Goal: Book appointment/travel/reservation

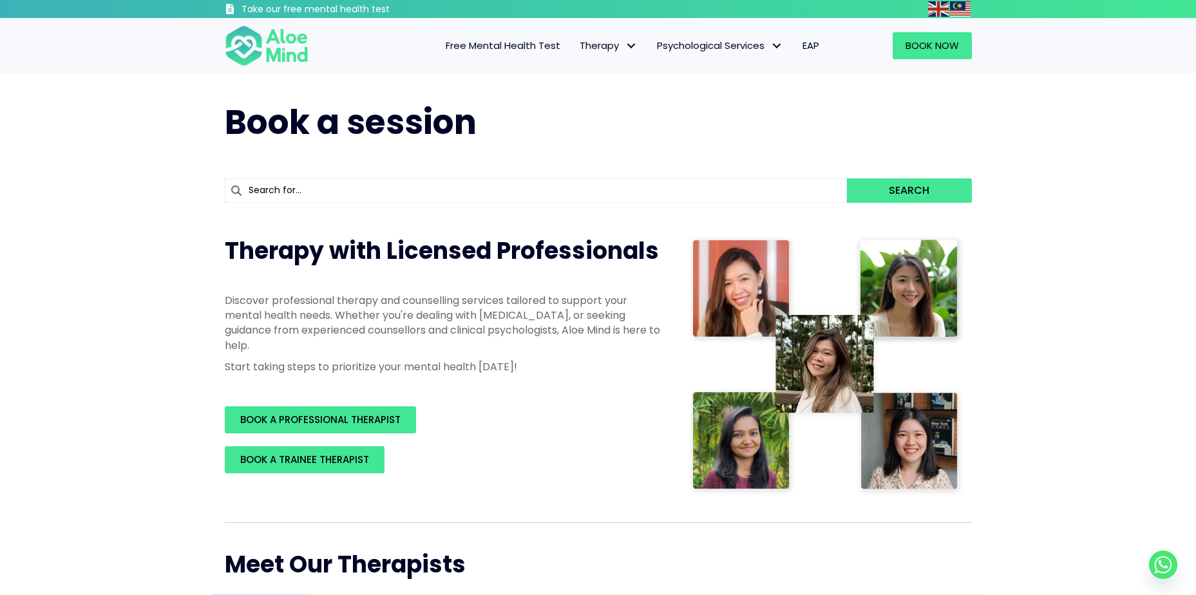
scroll to position [64, 0]
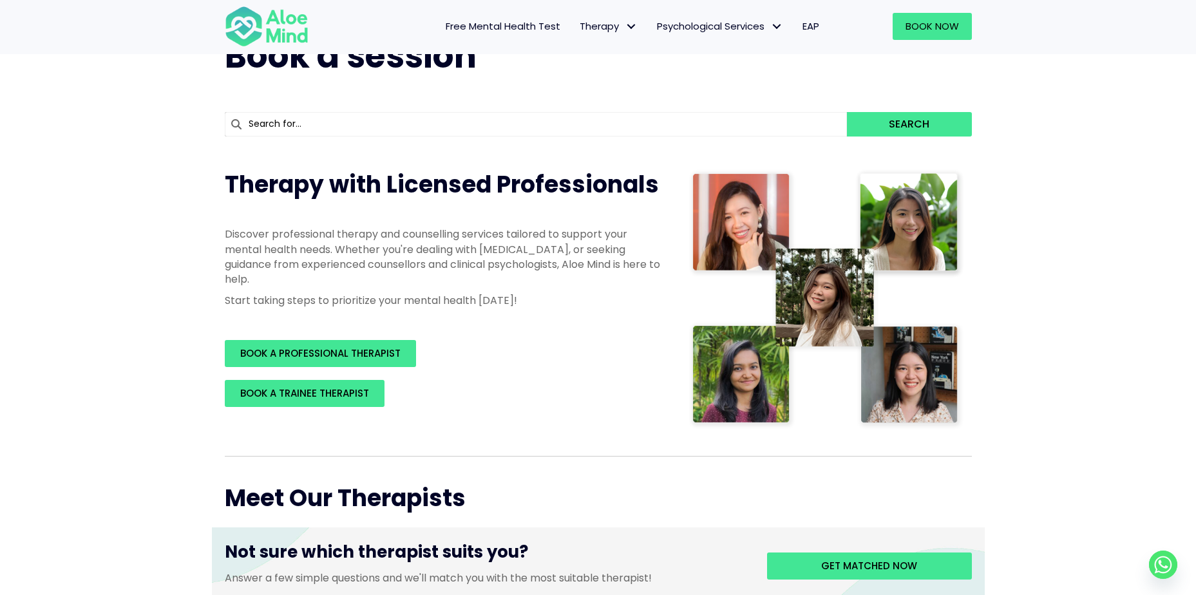
click at [342, 126] on input "text" at bounding box center [536, 124] width 623 height 24
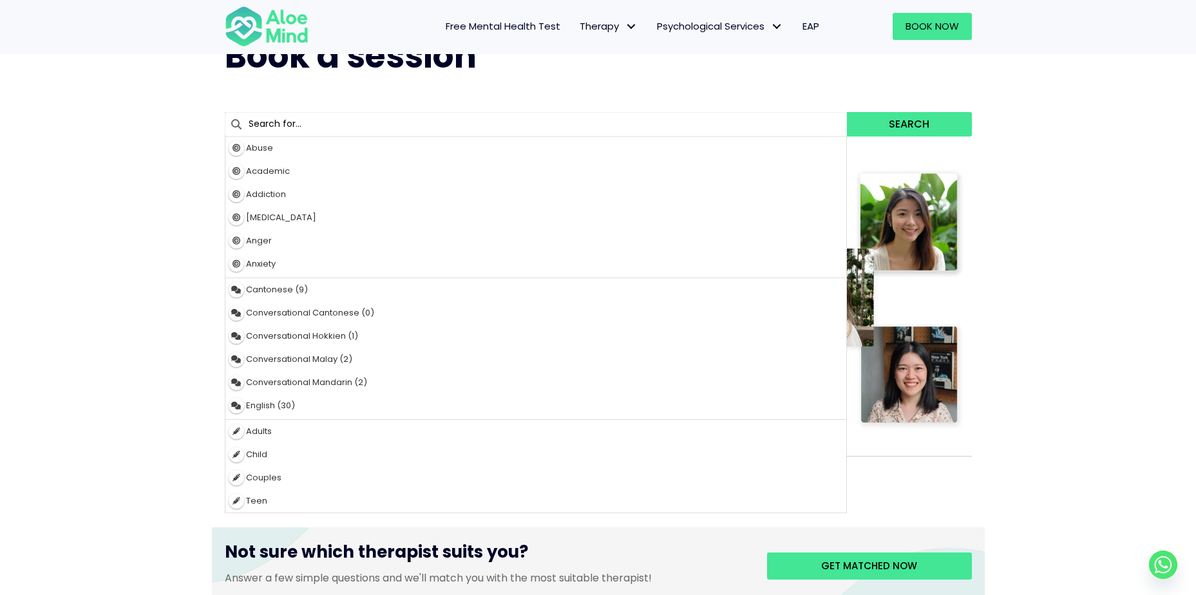
type input "japanese"
type input "j"
type input "je"
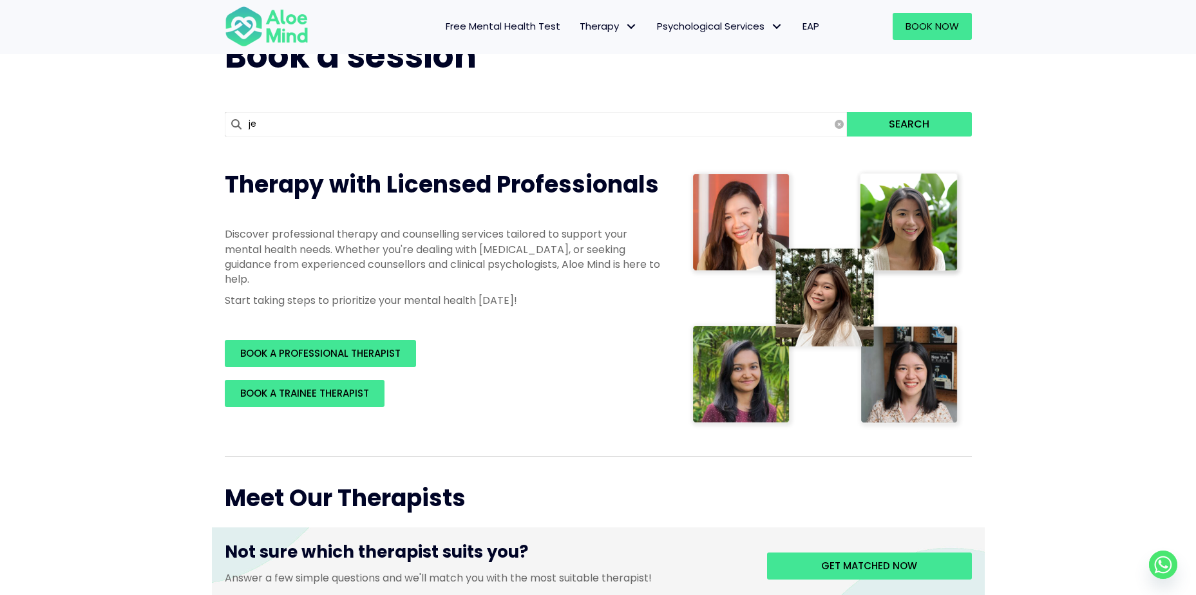
type input "jean"
type input "jea"
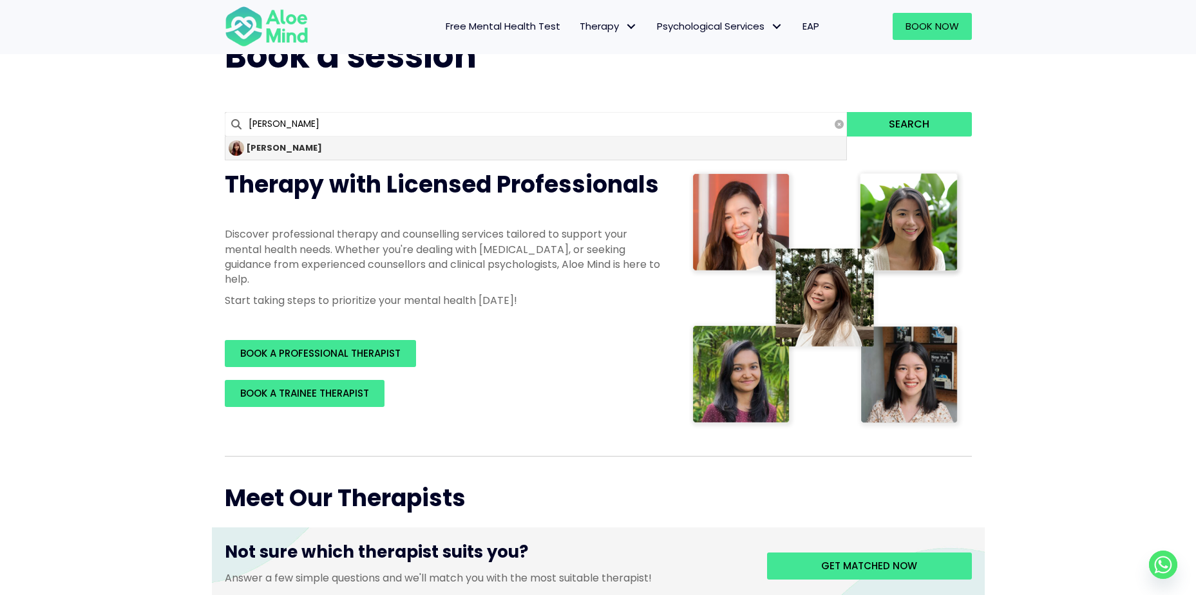
click at [313, 153] on div "[PERSON_NAME]" at bounding box center [536, 148] width 622 height 23
type input "[PERSON_NAME]"
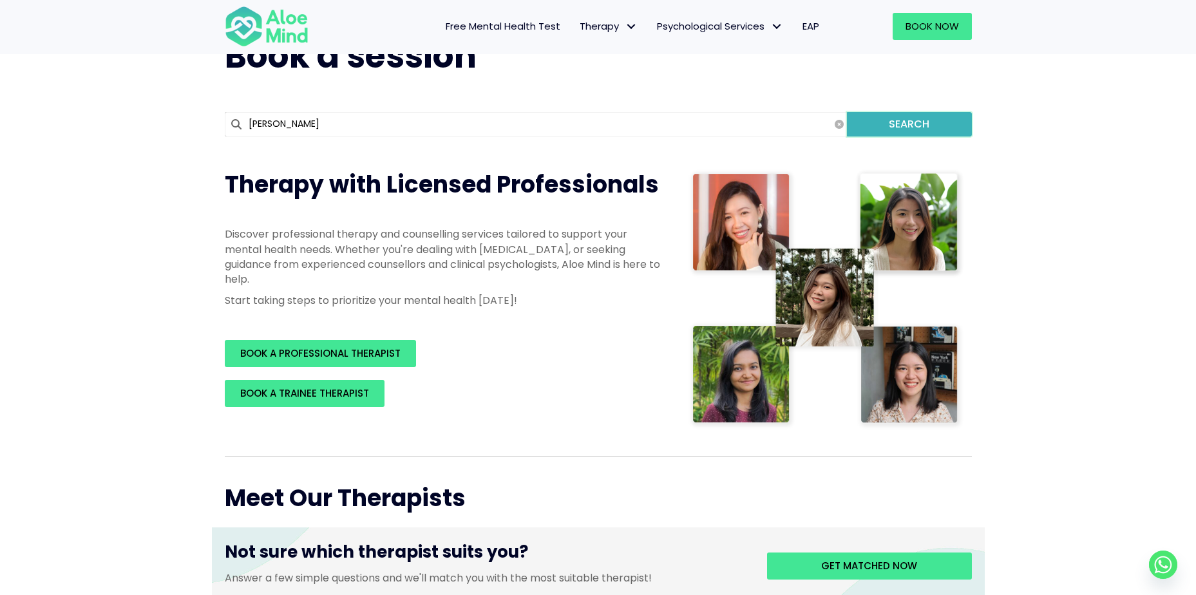
click at [915, 125] on button "Search" at bounding box center [909, 124] width 124 height 24
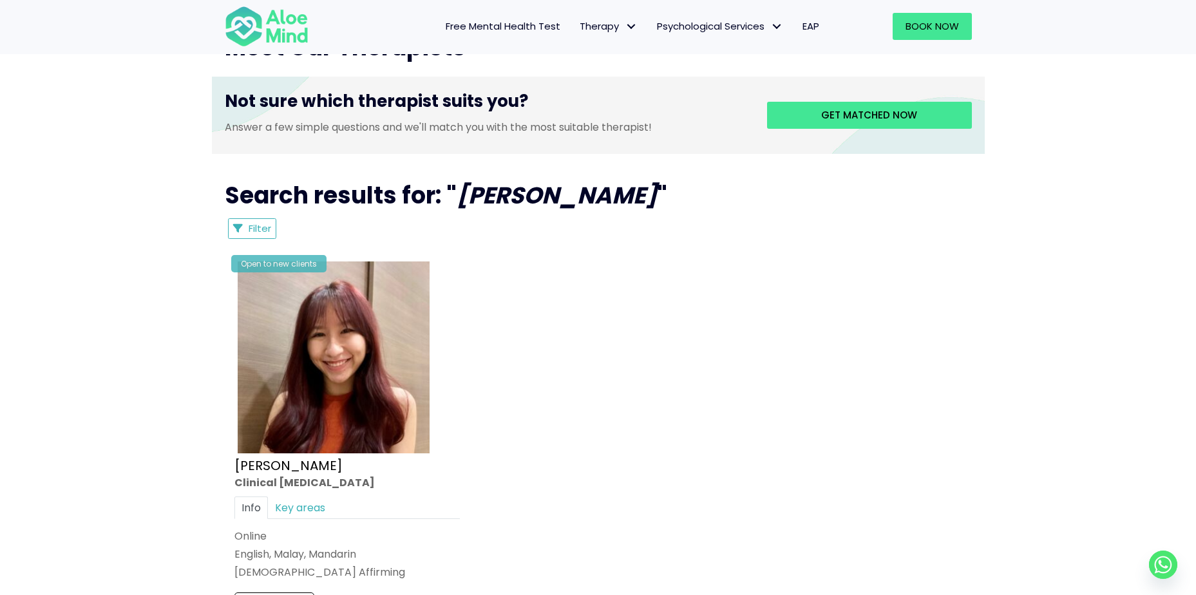
scroll to position [644, 0]
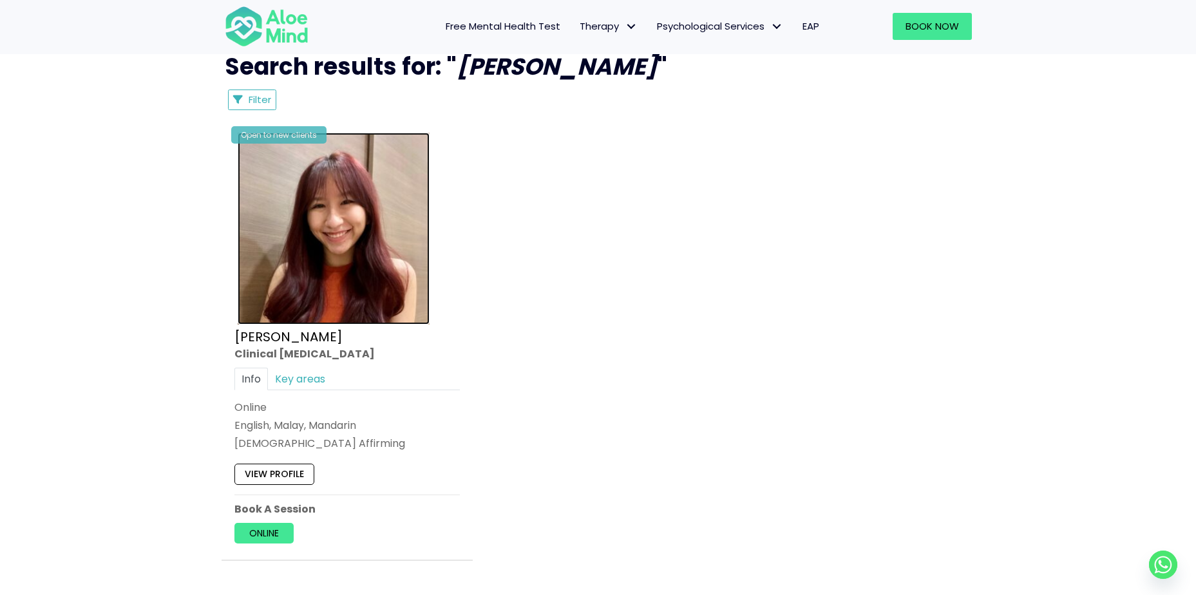
click at [404, 303] on img at bounding box center [334, 229] width 192 height 192
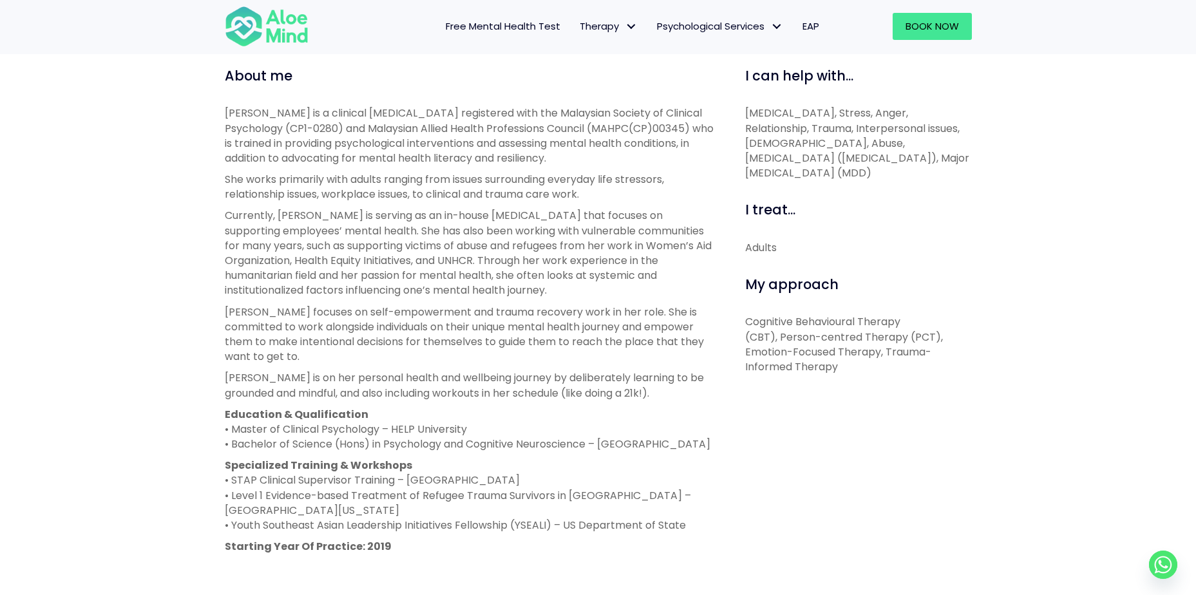
scroll to position [451, 0]
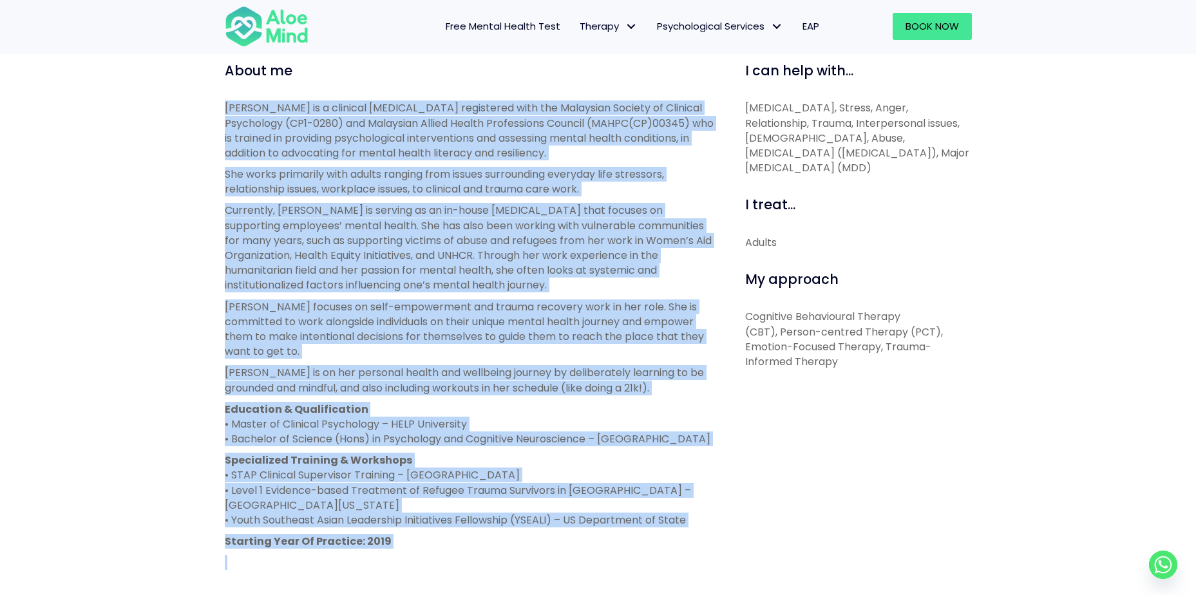
copy div "Jean is a clinical psychologist registered with the Malaysian Society of Clinic…"
drag, startPoint x: 218, startPoint y: 99, endPoint x: 582, endPoint y: 551, distance: 581.3
click at [582, 551] on div "About me Jean is a clinical psychologist registered with the Malaysian Society …" at bounding box center [470, 396] width 511 height 670
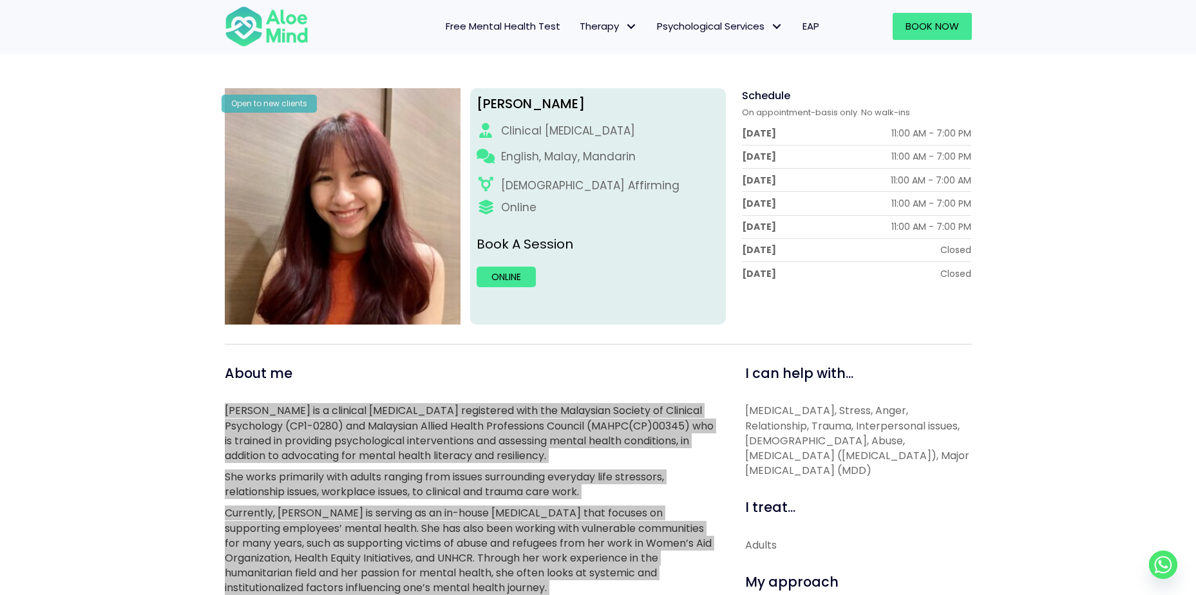
scroll to position [0, 0]
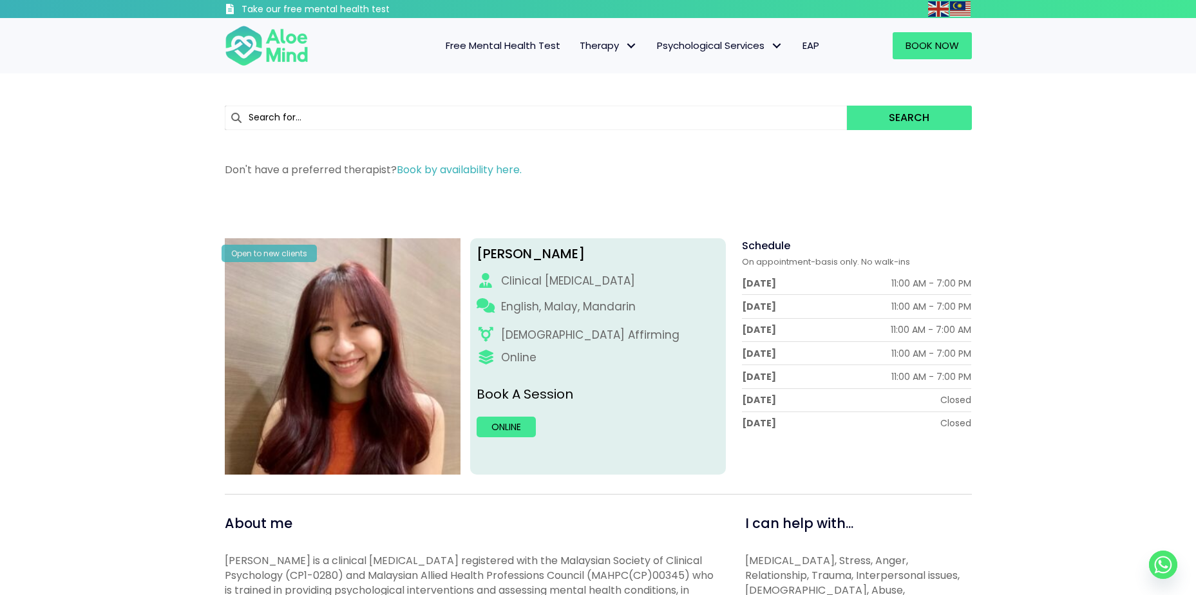
click at [531, 171] on p "Don't have a preferred therapist? Book by availability here." at bounding box center [598, 169] width 747 height 15
click at [509, 423] on link "Online" at bounding box center [506, 427] width 59 height 21
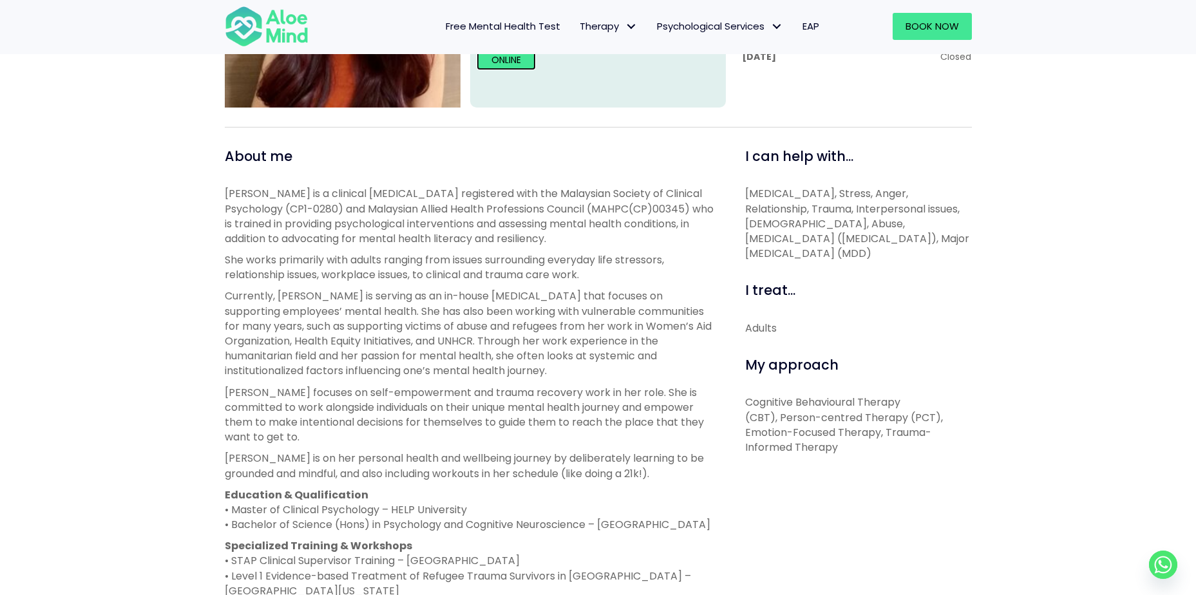
scroll to position [708, 0]
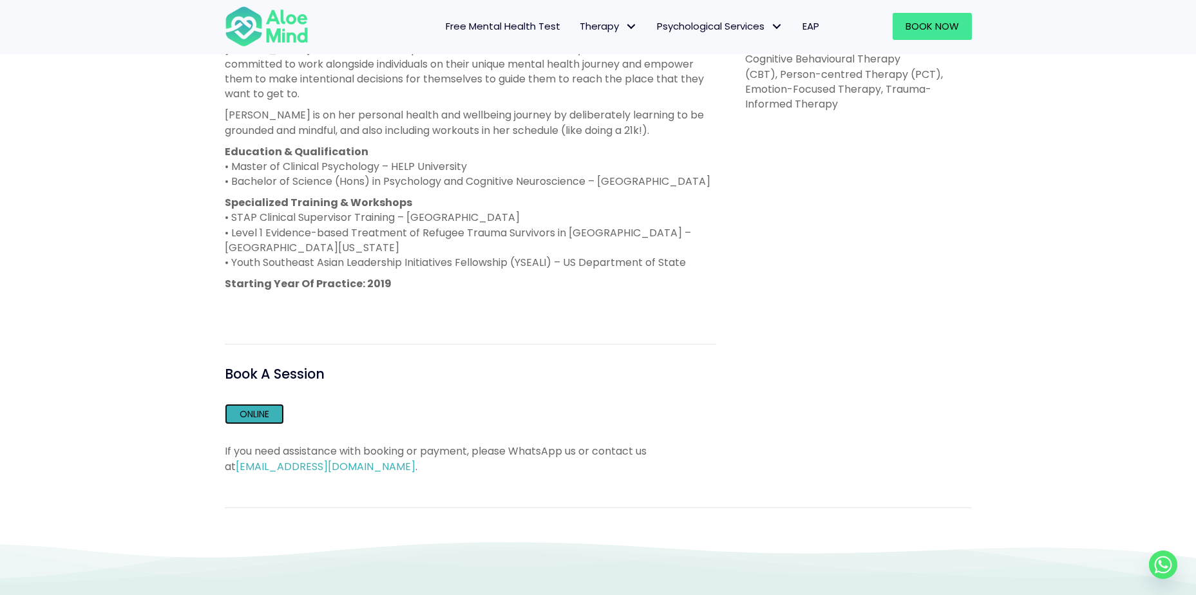
click at [251, 413] on link "Online" at bounding box center [254, 414] width 59 height 21
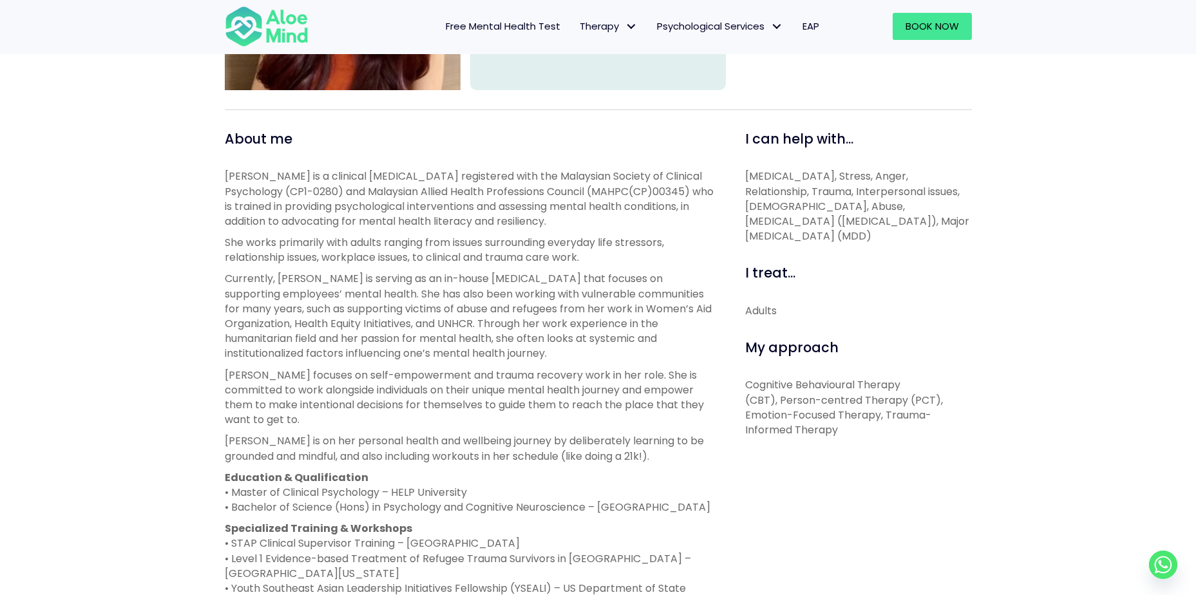
scroll to position [129, 0]
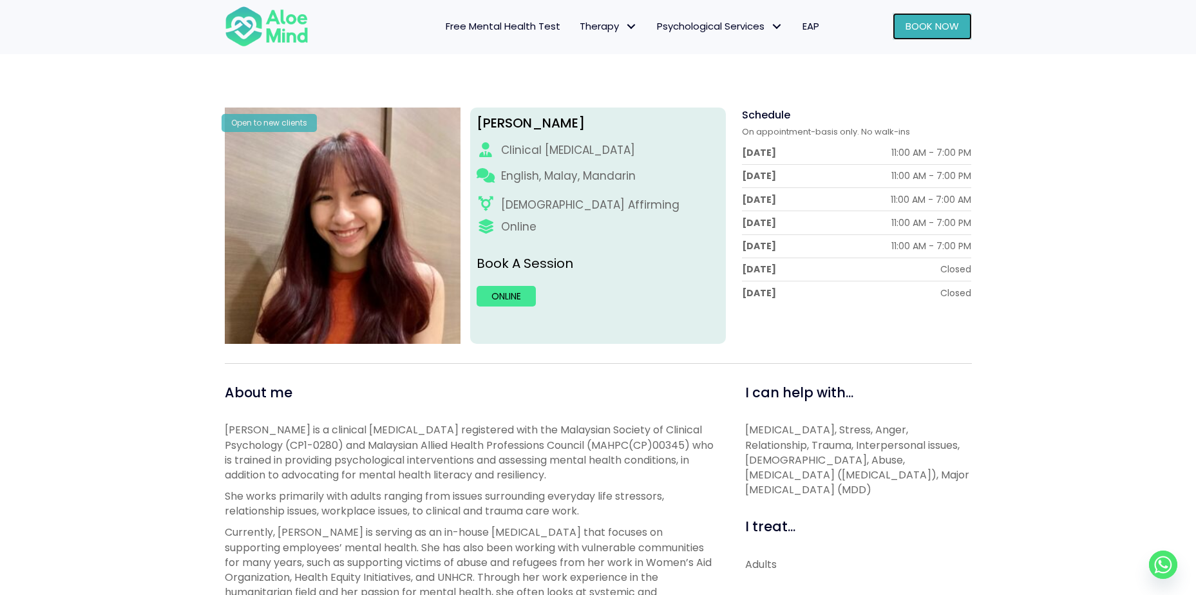
click at [928, 34] on link "Book Now" at bounding box center [932, 26] width 79 height 27
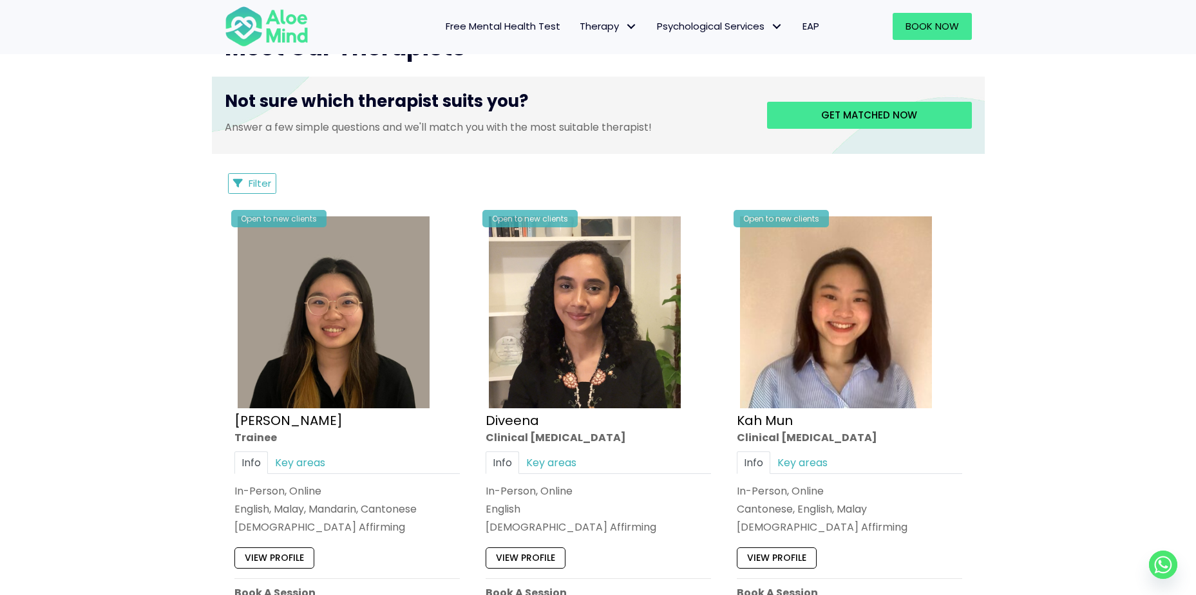
scroll to position [386, 0]
